Goal: Task Accomplishment & Management: Complete application form

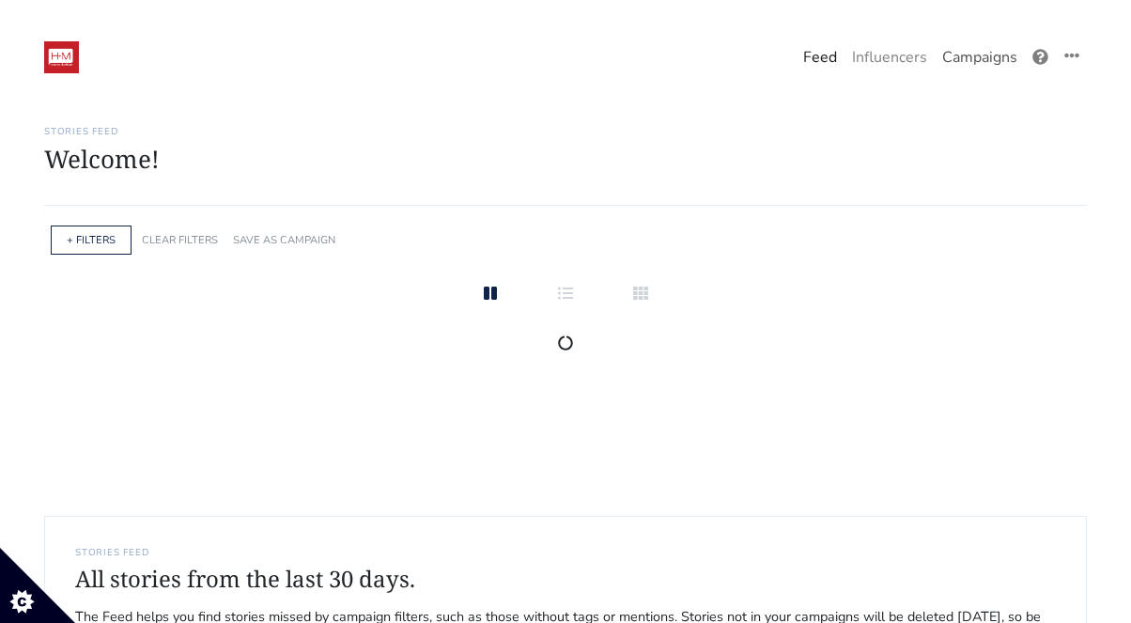
click at [981, 57] on link "Campaigns" at bounding box center [980, 58] width 90 height 38
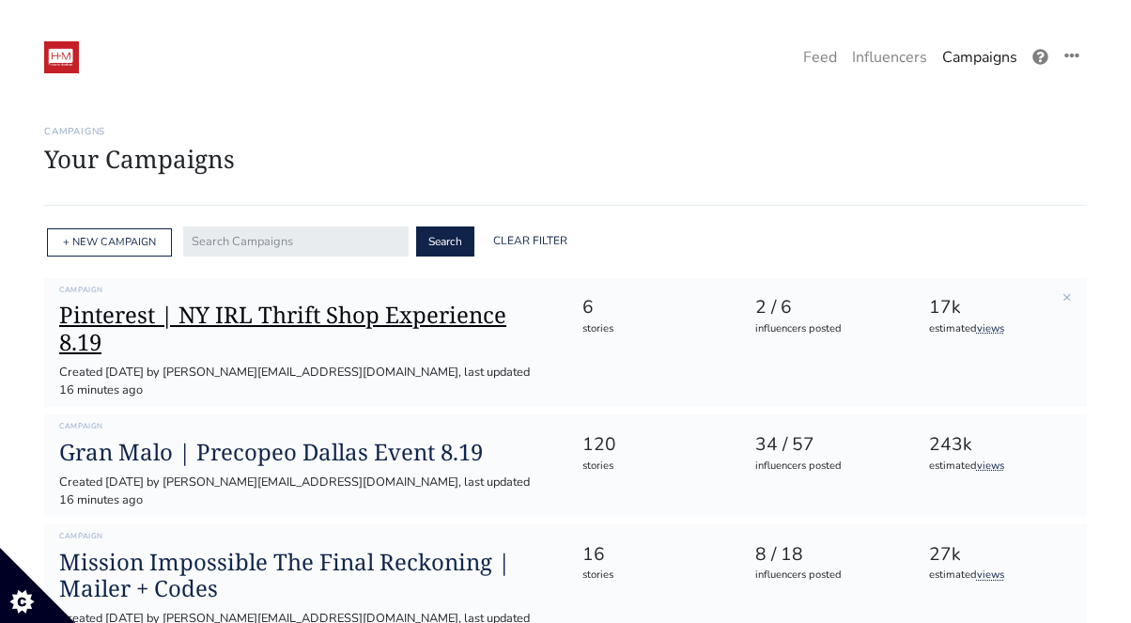
click at [398, 308] on h1 "Pinterest | NY IRL Thrift Shop Experience 8.19" at bounding box center [305, 329] width 492 height 55
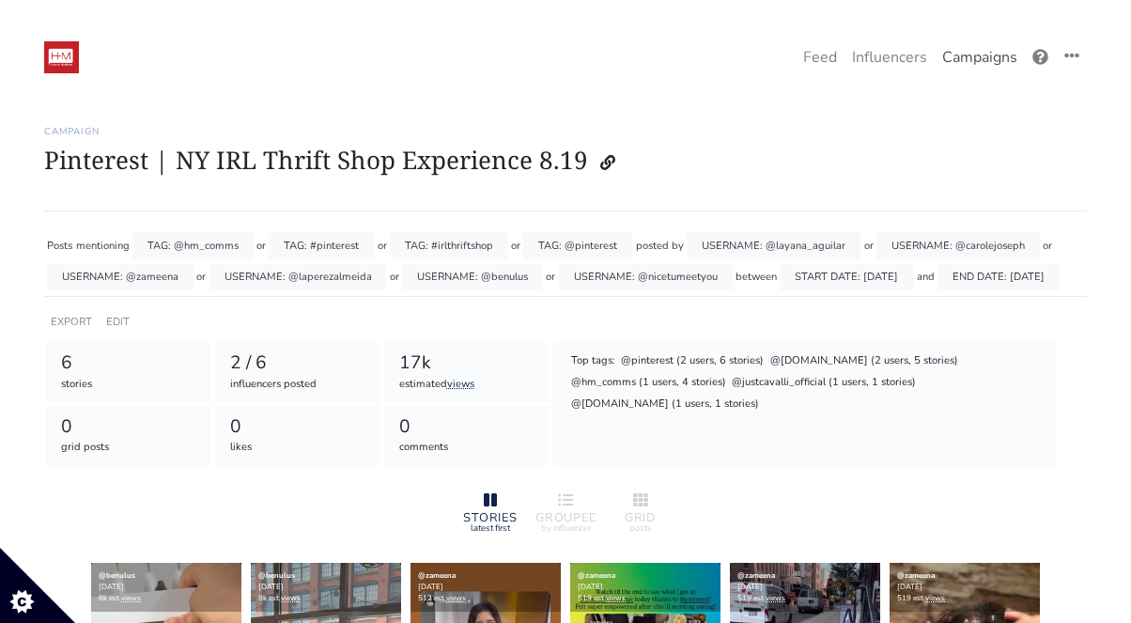
click at [958, 65] on link "Campaigns" at bounding box center [980, 58] width 90 height 38
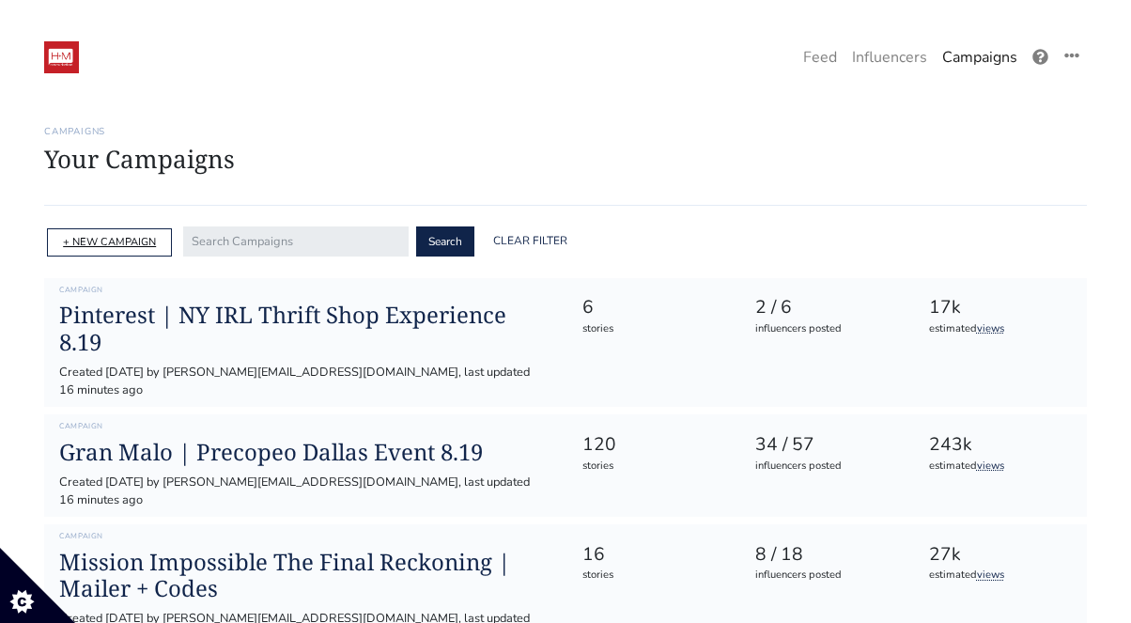
click at [132, 237] on link "+ NEW CAMPAIGN" at bounding box center [109, 242] width 93 height 14
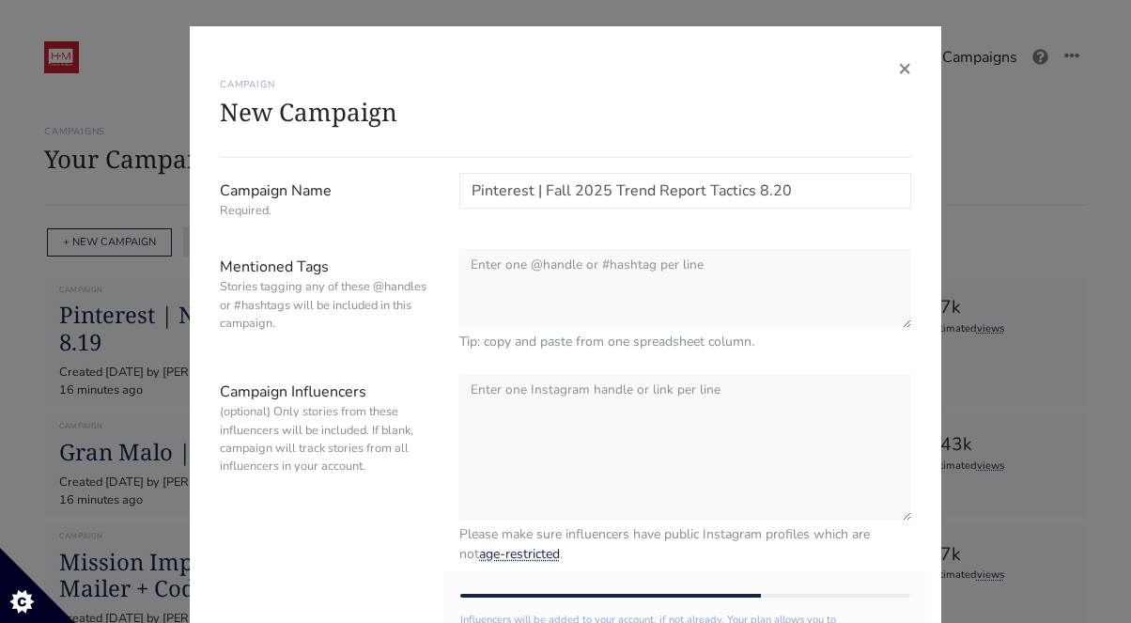
type input "Pinterest | Fall 2025 Trend Report Tactics 8.20"
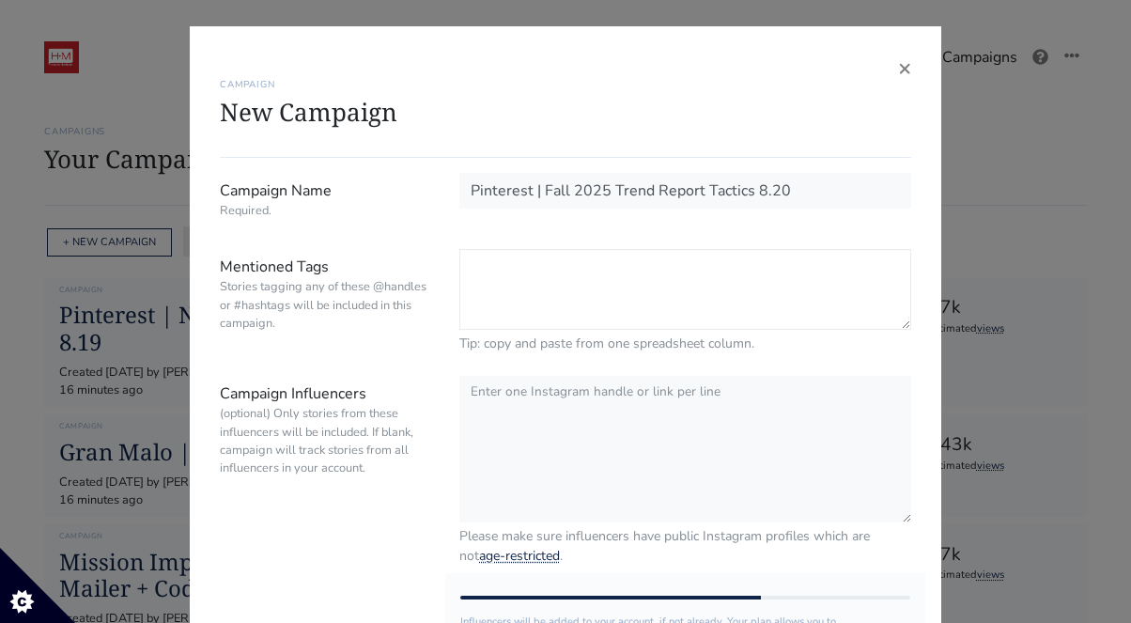
click at [558, 306] on textarea "Mentioned Tags Stories tagging any of these @handles or #hashtags will be inclu…" at bounding box center [686, 289] width 452 height 81
paste textarea "@Pinterest"
type textarea "@Pinterest #Pinterest #Fall2025TrendReport @hm_comms"
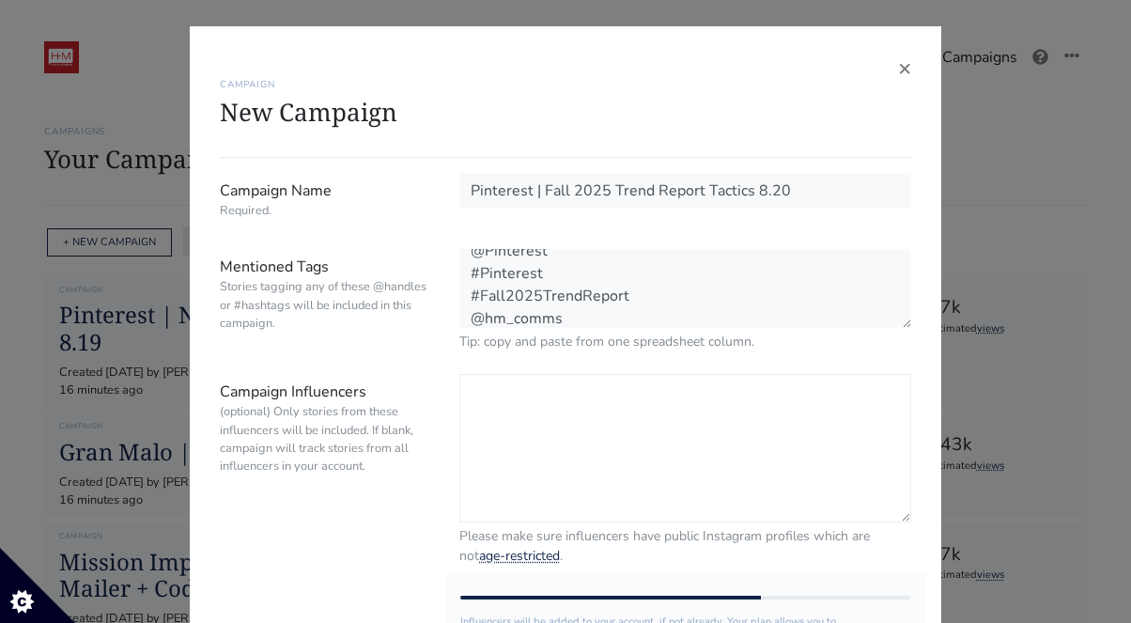
scroll to position [14, 0]
click at [542, 407] on textarea "Campaign Influencers (optional) Only stories from these influencers will be inc…" at bounding box center [686, 448] width 452 height 148
paste textarea "@siemprevanidosa @gloria_chavvez @melissaflores @[PERSON_NAME] @rodrigocalderon…"
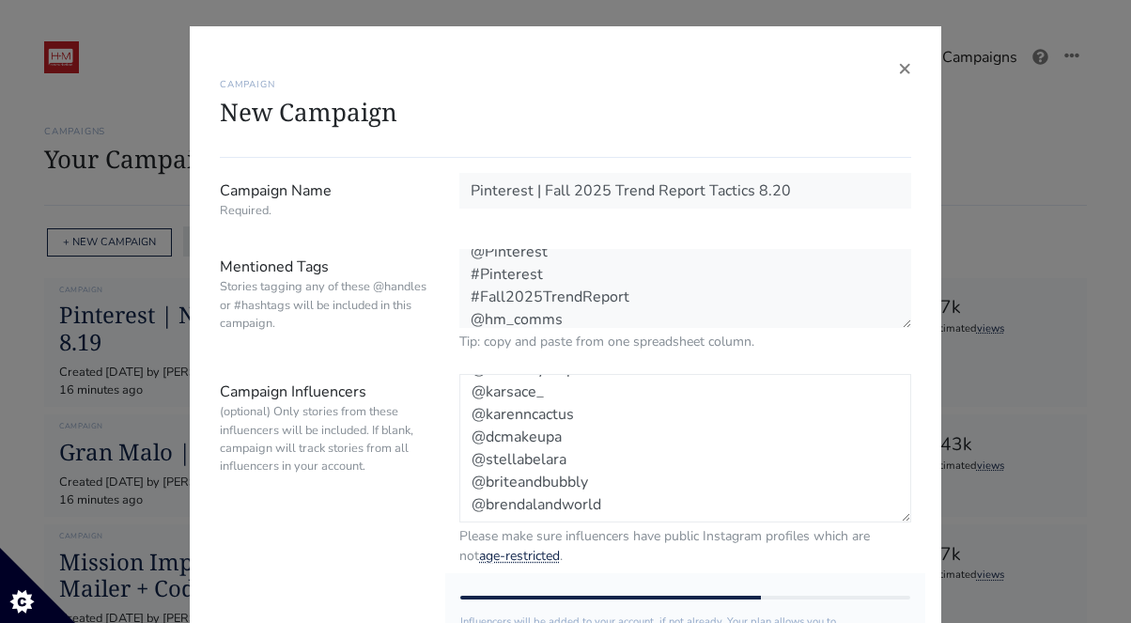
scroll to position [286, 0]
paste textarea "@thesandraduran @audreekatelopez @chasingcarpediem @lizzmaior @jasminefajardo"
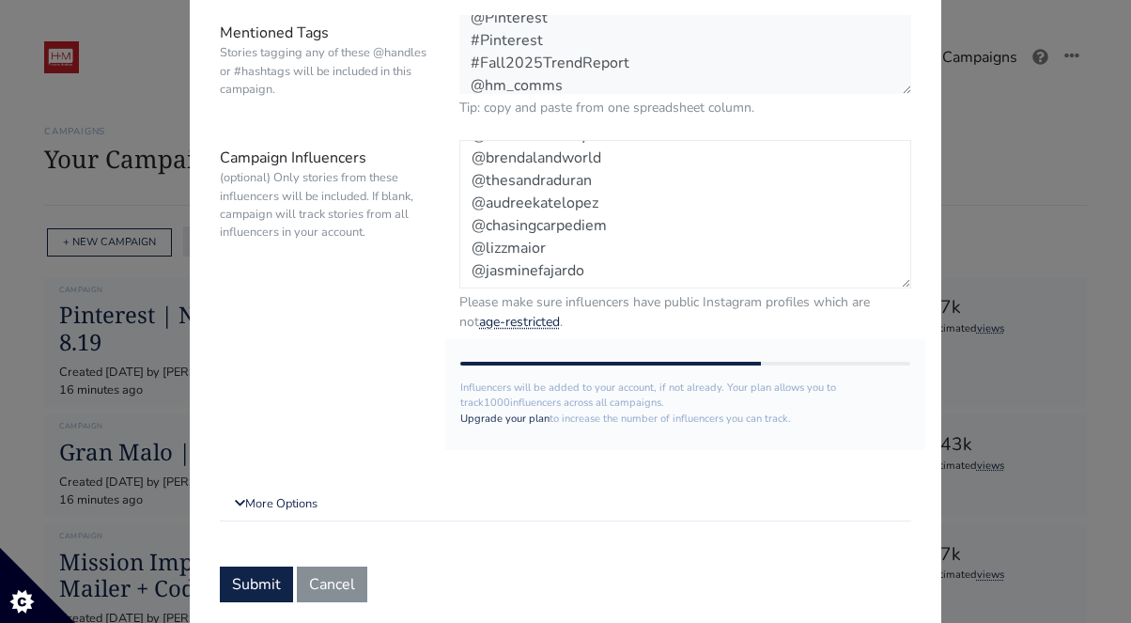
scroll to position [289, 0]
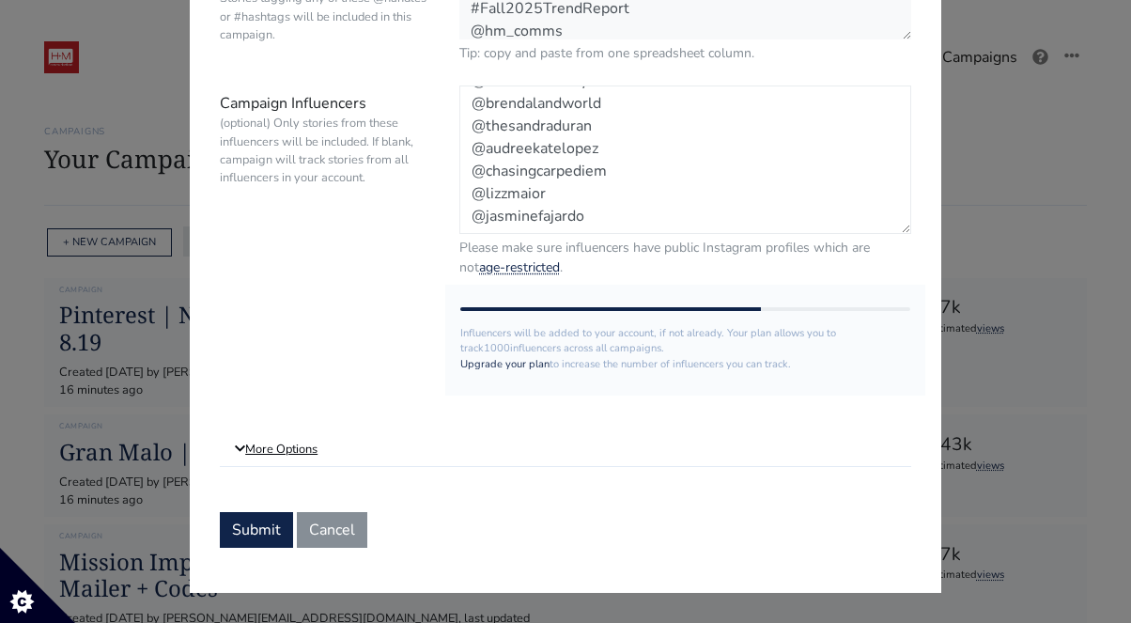
type textarea "@siemprevanidosa @gloria_chavvez @melissaflores @pamelamvaldez @rodrigocalderon…"
click at [305, 460] on link "More Options" at bounding box center [566, 450] width 692 height 34
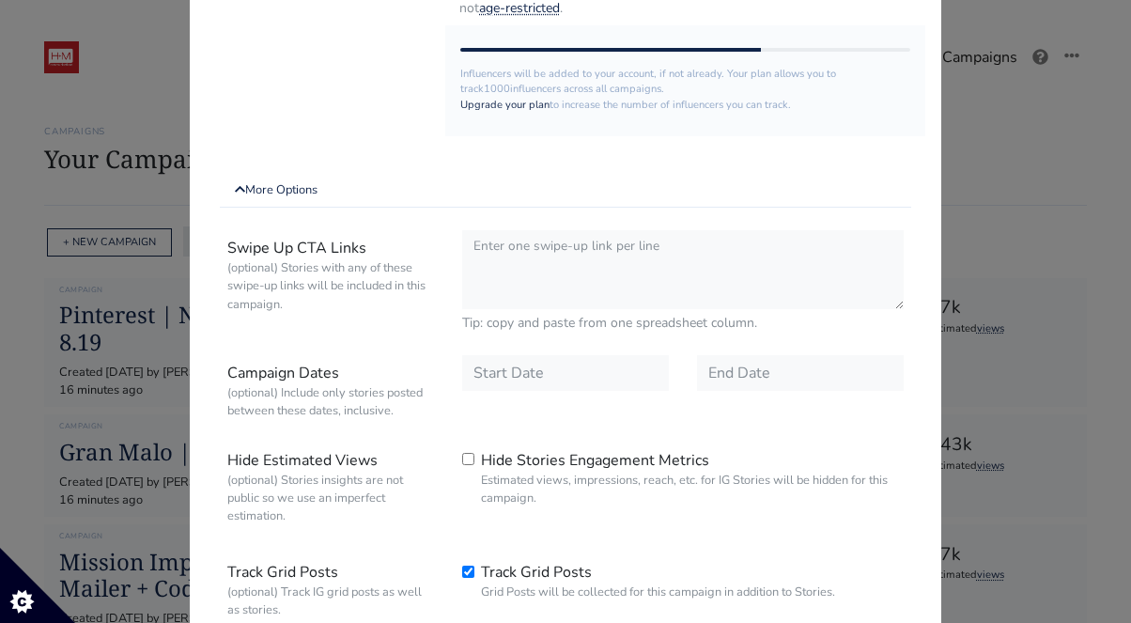
scroll to position [574, 0]
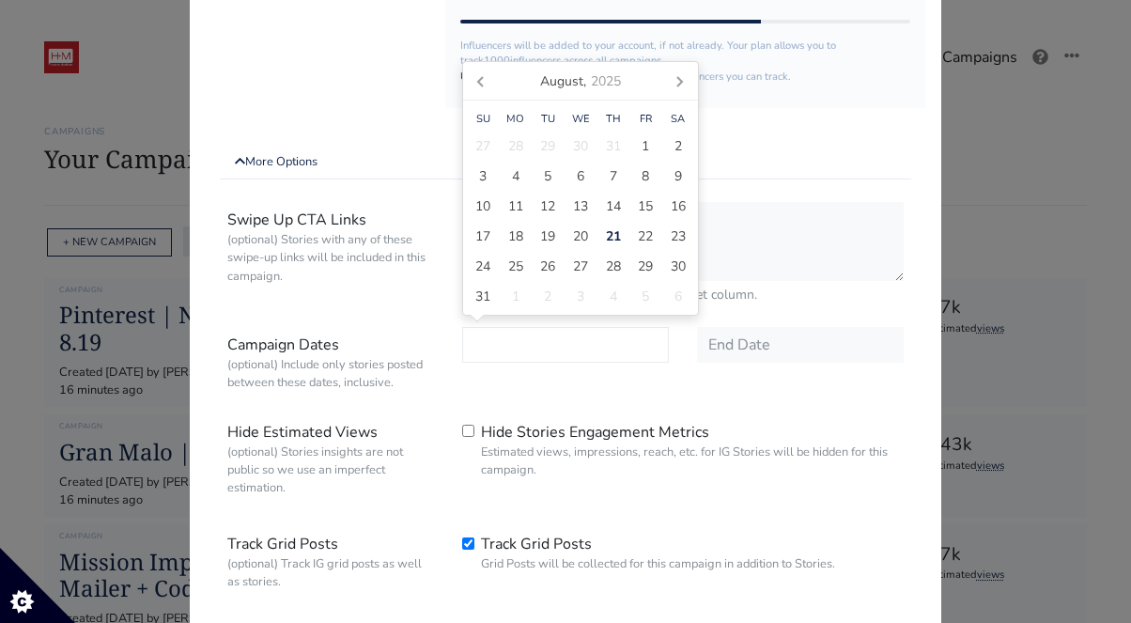
click at [537, 351] on input "text" at bounding box center [565, 345] width 207 height 36
click at [585, 236] on span "20" at bounding box center [580, 236] width 15 height 20
type input "[DATE]"
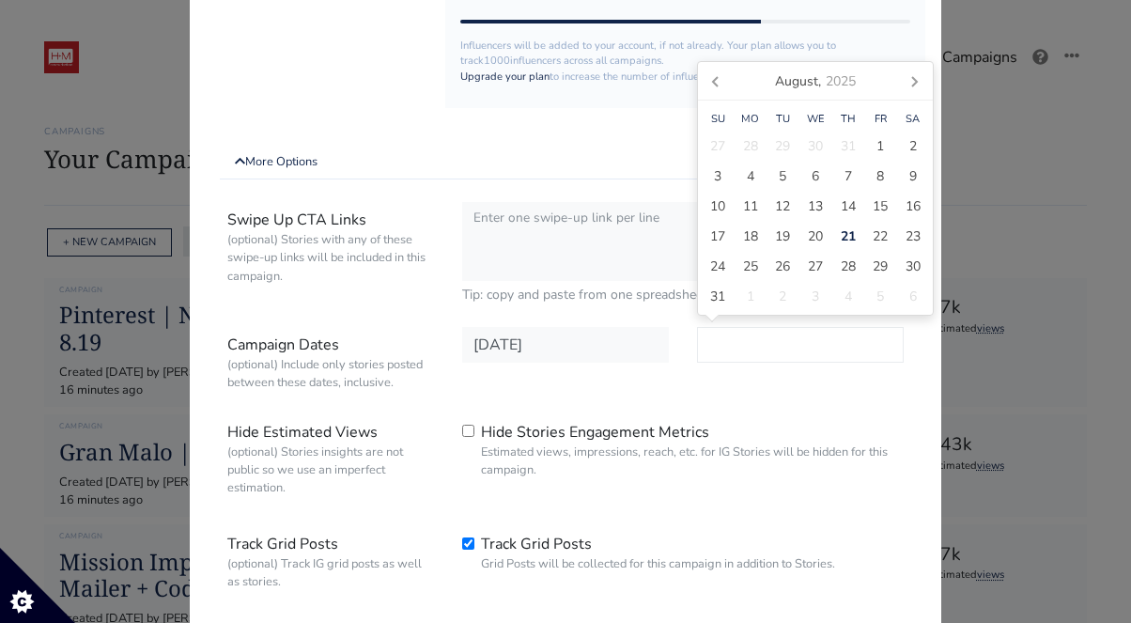
click at [731, 351] on input "text" at bounding box center [800, 345] width 207 height 36
click at [716, 304] on span "31" at bounding box center [717, 297] width 15 height 20
type input "[DATE]"
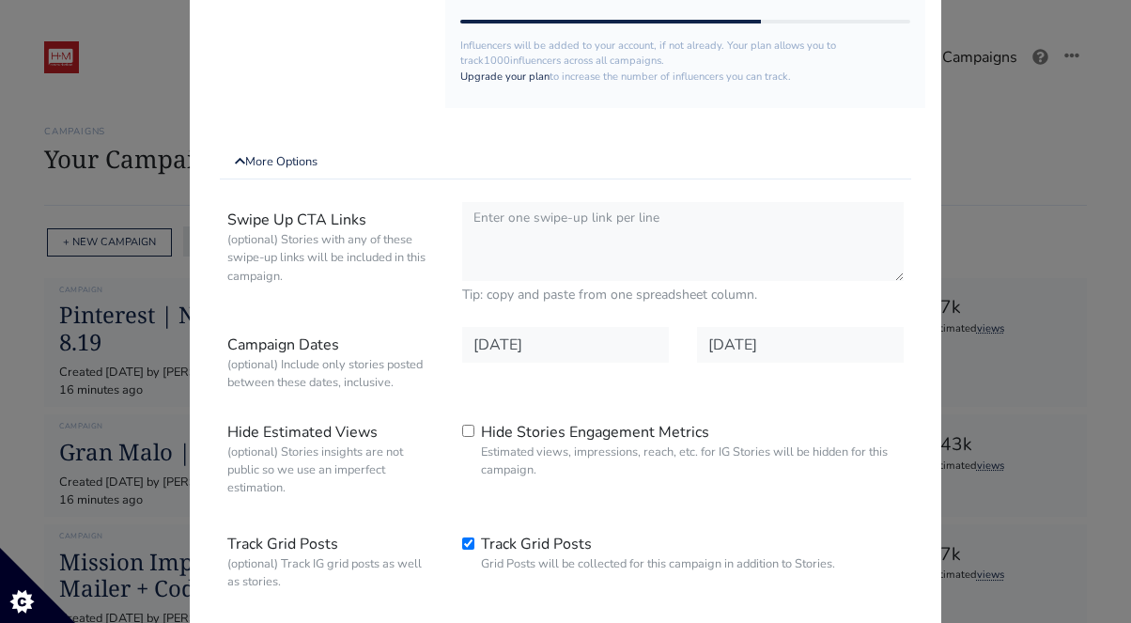
click at [710, 409] on div "Swipe Up CTA Links (optional) Stories with any of these swipe-up links will be …" at bounding box center [566, 412] width 692 height 434
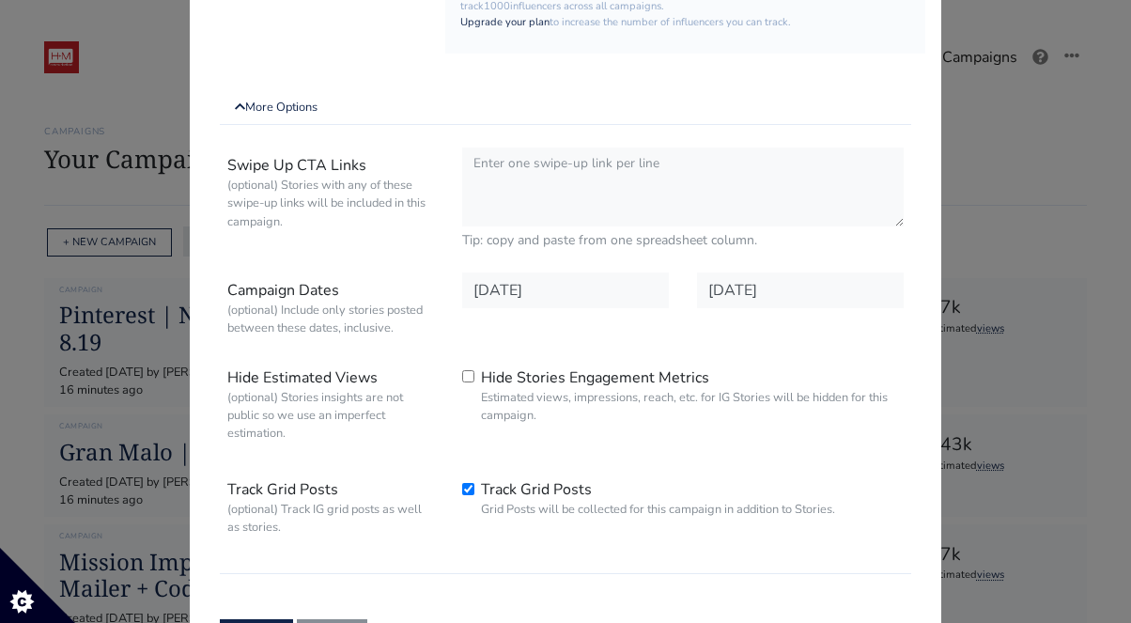
scroll to position [736, 0]
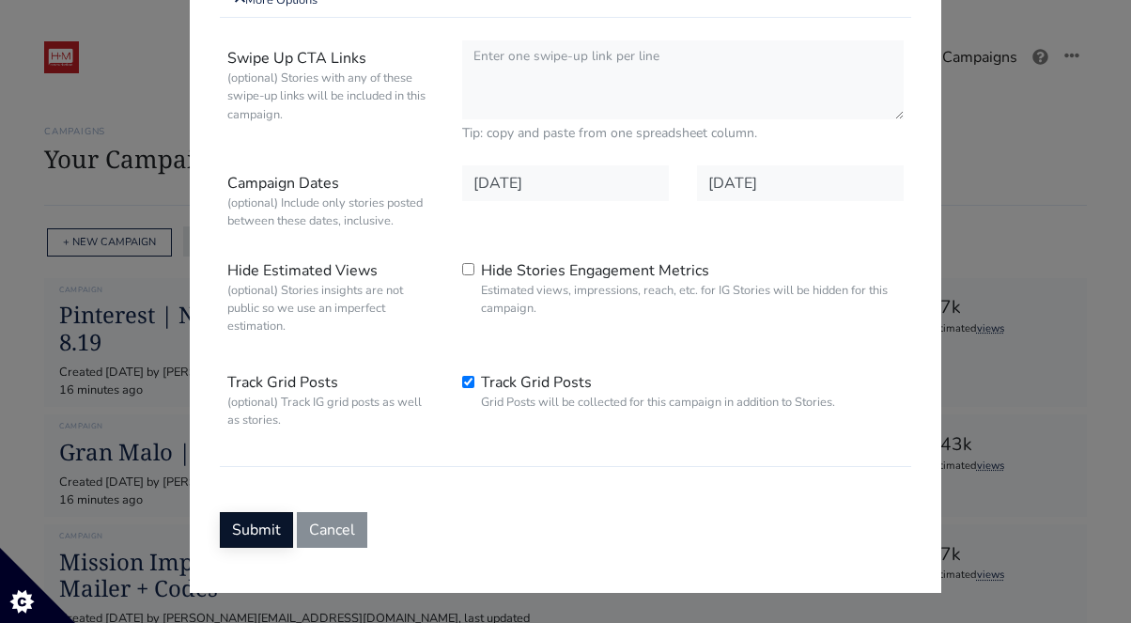
click at [263, 530] on button "Submit" at bounding box center [256, 530] width 73 height 36
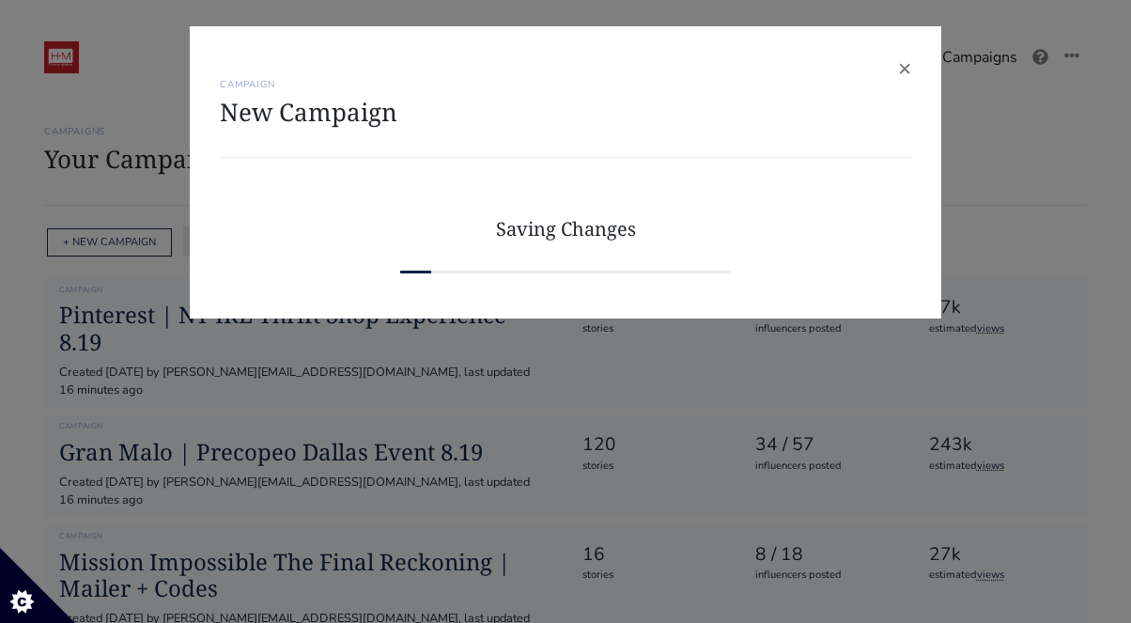
scroll to position [0, 0]
